Goal: Contribute content: Contribute content

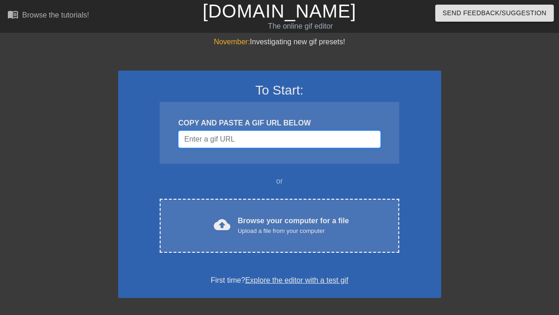
click at [220, 142] on input "Username" at bounding box center [279, 140] width 202 height 18
paste input "[URL][DOMAIN_NAME][PERSON_NAME]"
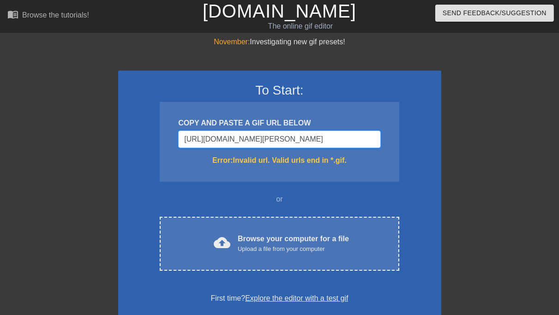
drag, startPoint x: 375, startPoint y: 141, endPoint x: 296, endPoint y: 141, distance: 79.3
click at [296, 141] on input "[URL][DOMAIN_NAME][PERSON_NAME]" at bounding box center [279, 140] width 202 height 18
click at [375, 140] on input "[URL][DOMAIN_NAME][PERSON_NAME]" at bounding box center [279, 140] width 202 height 18
type input "[URL][DOMAIN_NAME][DOMAIN_NAME][PERSON_NAME]"
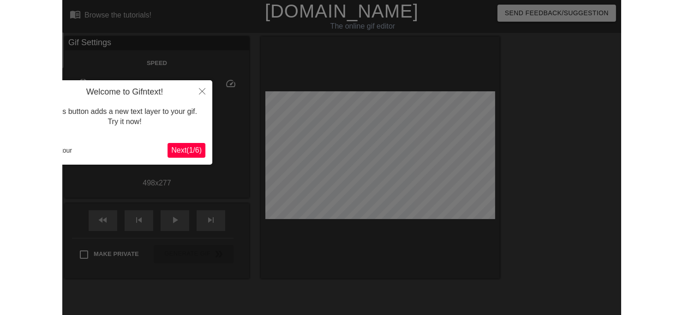
scroll to position [22, 0]
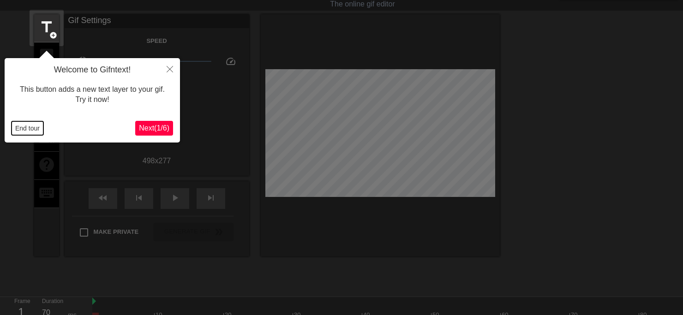
click at [29, 126] on button "End tour" at bounding box center [28, 128] width 32 height 14
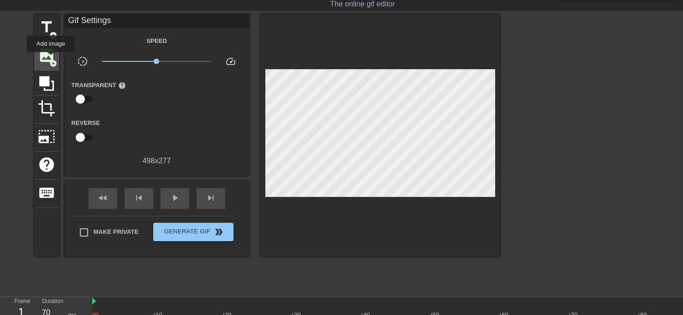
click at [51, 60] on span "add_circle" at bounding box center [53, 64] width 8 height 8
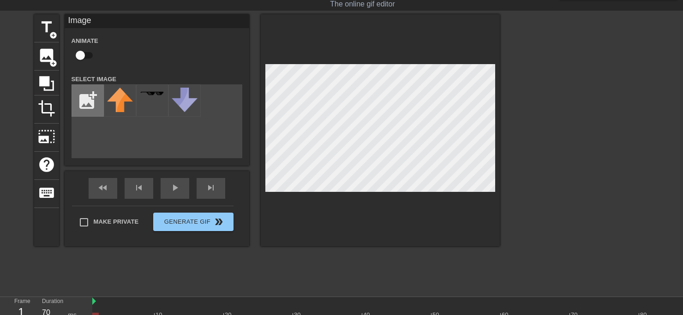
click at [90, 101] on input "file" at bounding box center [87, 100] width 31 height 31
click at [61, 113] on div "title add_circle image add_circle crop photo_size_select_large help keyboard Im…" at bounding box center [266, 130] width 465 height 232
click at [81, 91] on input "file" at bounding box center [87, 100] width 31 height 31
type input "C:\fakepath\Snímek obrazovky [DATE] 180855.png"
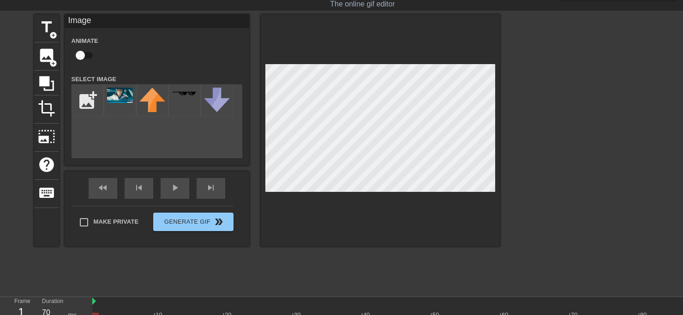
click at [360, 164] on div "title add_circle image add_circle crop photo_size_select_large help keyboard Im…" at bounding box center [266, 130] width 465 height 232
click at [117, 101] on img at bounding box center [120, 95] width 26 height 15
click at [124, 94] on img at bounding box center [120, 95] width 26 height 15
click at [123, 94] on img at bounding box center [120, 95] width 26 height 15
click at [122, 95] on img at bounding box center [120, 95] width 26 height 15
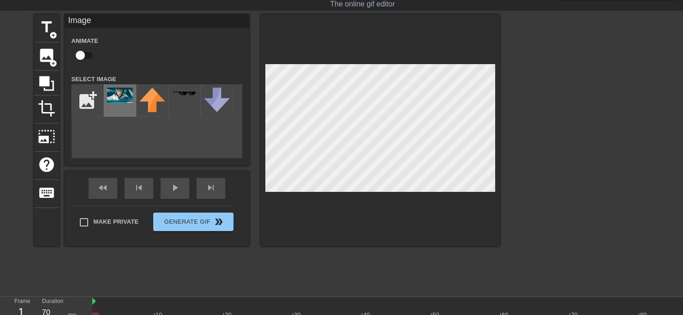
click at [121, 95] on img at bounding box center [120, 95] width 26 height 15
drag, startPoint x: 122, startPoint y: 95, endPoint x: 159, endPoint y: 167, distance: 80.9
click at [159, 167] on div "Image Animate Select Image add_photo_alternate fast_rewind skip_previous play_a…" at bounding box center [157, 130] width 185 height 232
click at [351, 134] on div "title add_circle image add_circle crop photo_size_select_large help keyboard Im…" at bounding box center [266, 130] width 465 height 232
click at [129, 95] on img at bounding box center [120, 95] width 26 height 15
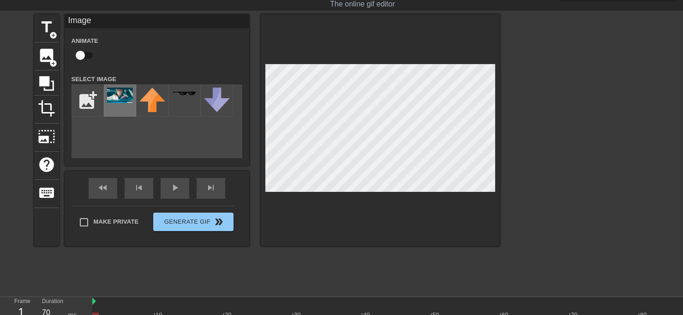
click at [129, 95] on img at bounding box center [120, 95] width 26 height 15
drag, startPoint x: 129, startPoint y: 95, endPoint x: 42, endPoint y: 31, distance: 108.1
click at [42, 31] on span "title" at bounding box center [47, 27] width 18 height 18
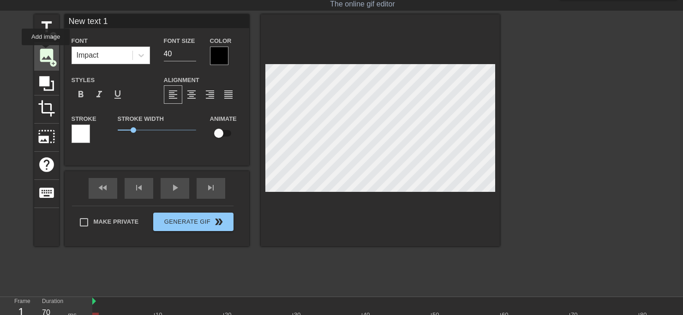
click at [46, 52] on span "image" at bounding box center [47, 56] width 18 height 18
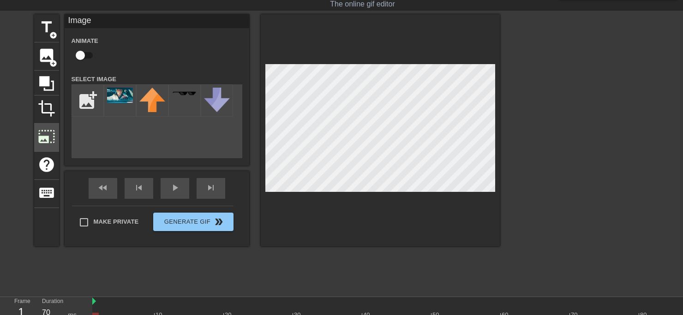
click at [52, 139] on div "title add_circle image add_circle crop photo_size_select_large help keyboard Im…" at bounding box center [266, 130] width 465 height 232
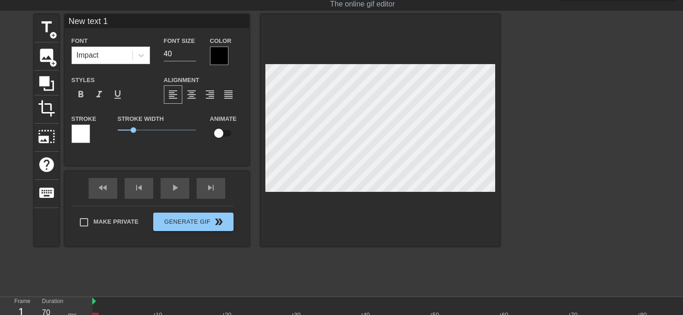
click at [0, 158] on div "title add_circle image add_circle crop photo_size_select_large help keyboard Ne…" at bounding box center [341, 152] width 683 height 277
click at [42, 62] on span "image" at bounding box center [47, 56] width 18 height 18
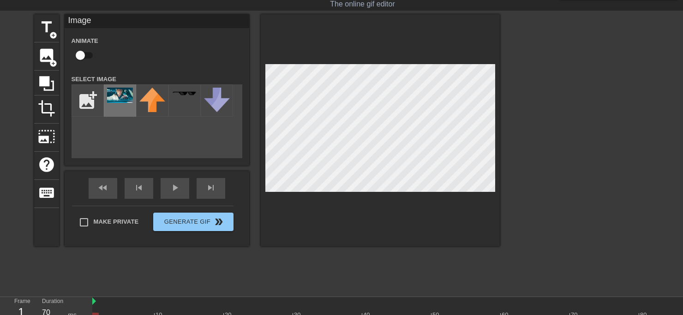
click at [117, 105] on div at bounding box center [120, 100] width 32 height 32
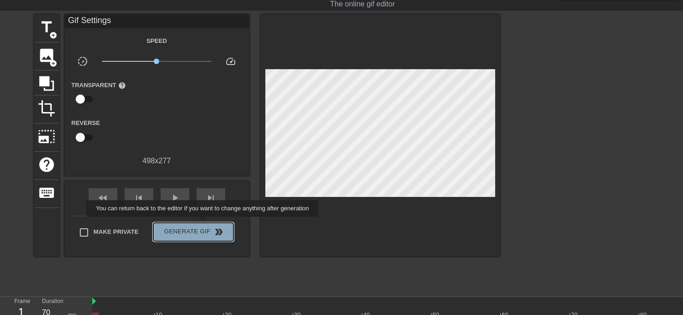
click at [203, 224] on button "Generate Gif double_arrow" at bounding box center [193, 232] width 80 height 18
